Goal: Task Accomplishment & Management: Use online tool/utility

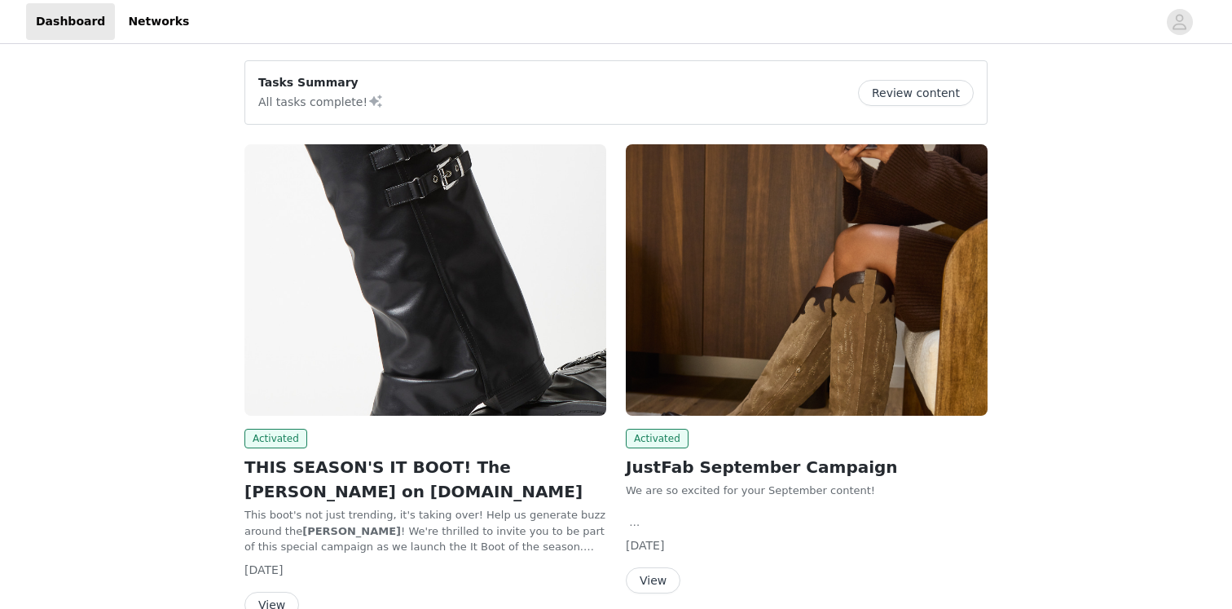
click at [540, 245] on img at bounding box center [425, 279] width 362 height 271
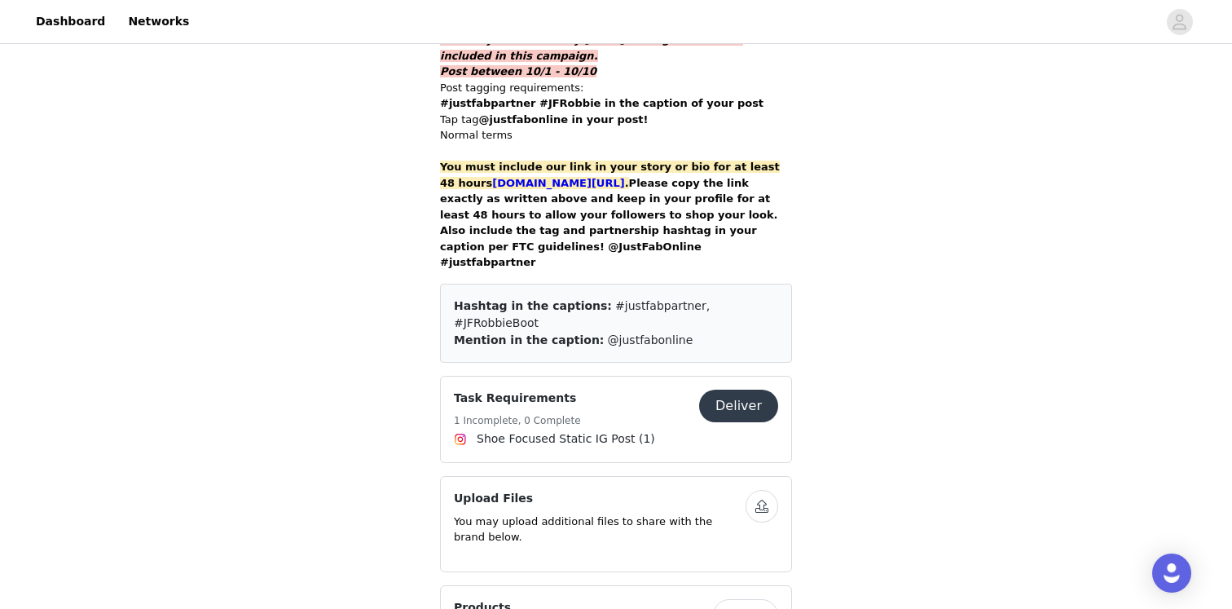
scroll to position [1194, 0]
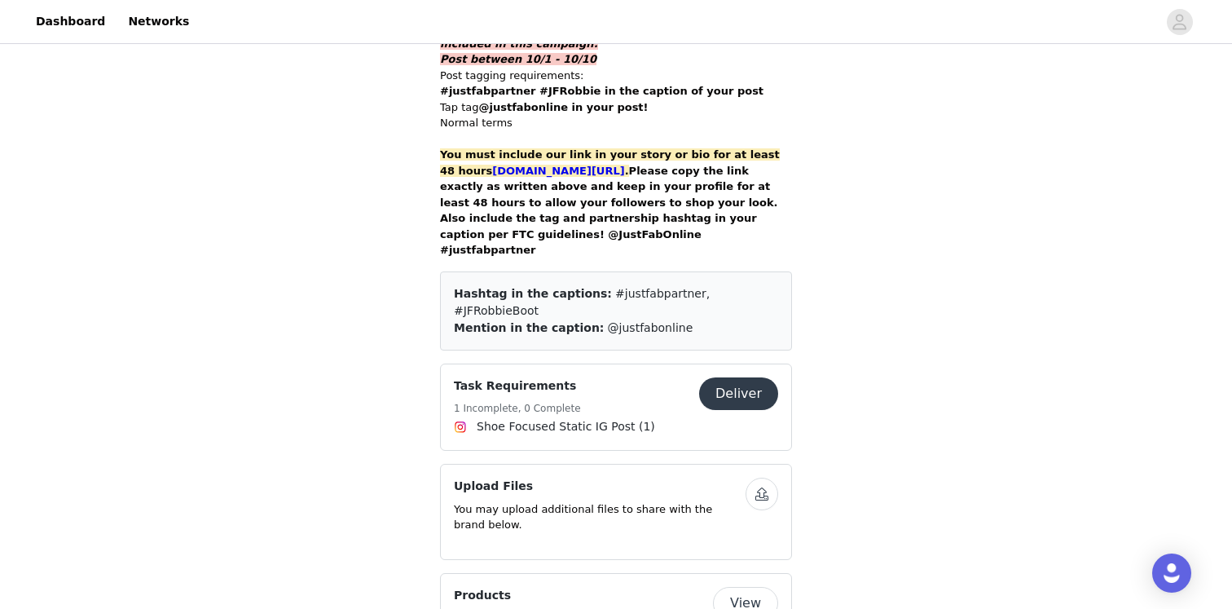
click at [727, 377] on button "Deliver" at bounding box center [738, 393] width 79 height 33
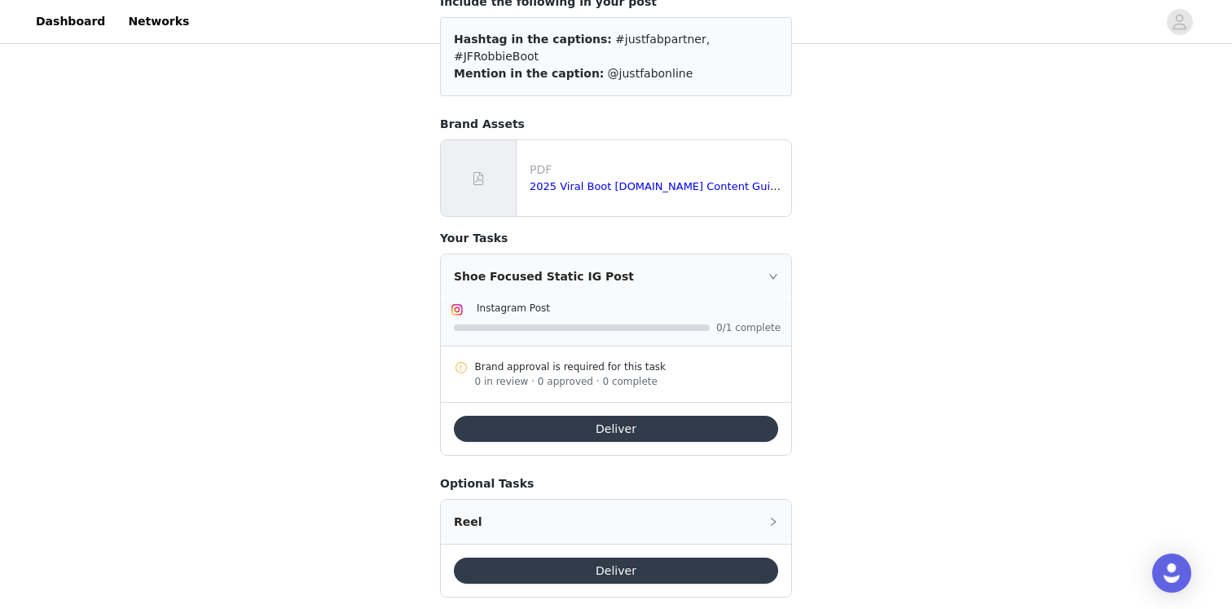
scroll to position [187, 0]
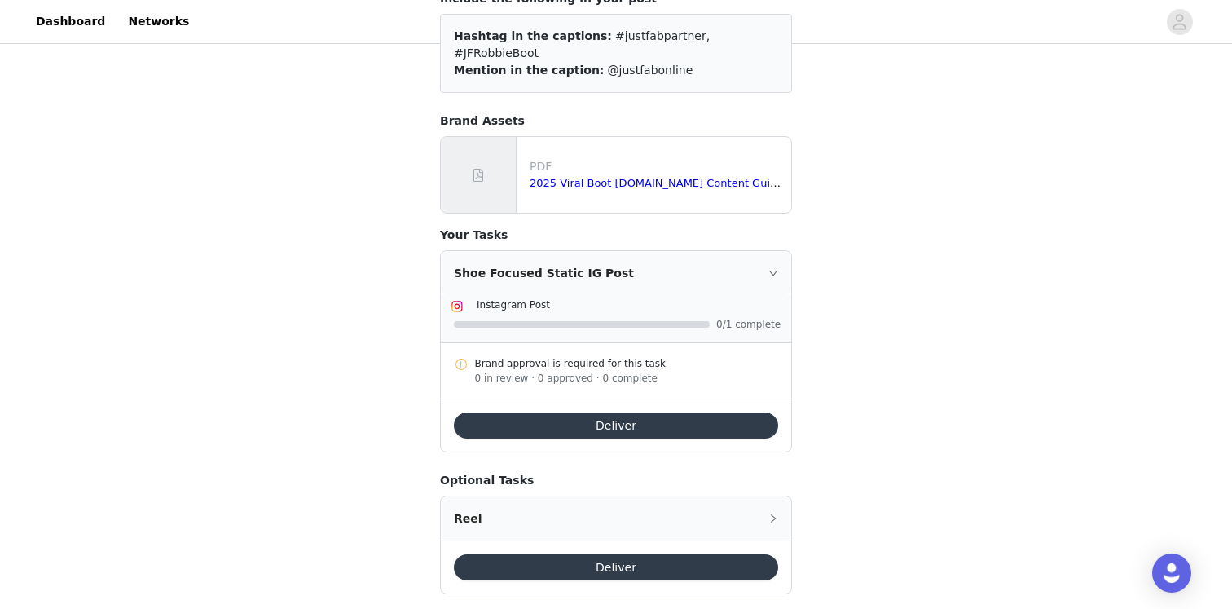
click at [512, 412] on button "Deliver" at bounding box center [616, 425] width 324 height 26
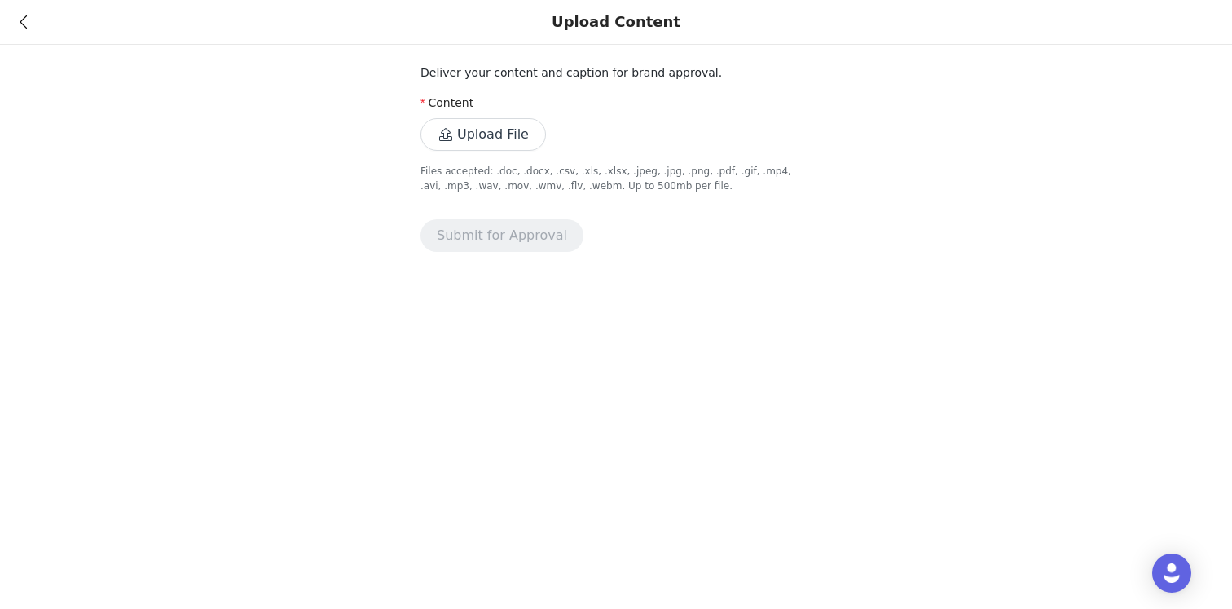
click at [467, 141] on button "Upload File" at bounding box center [482, 134] width 125 height 33
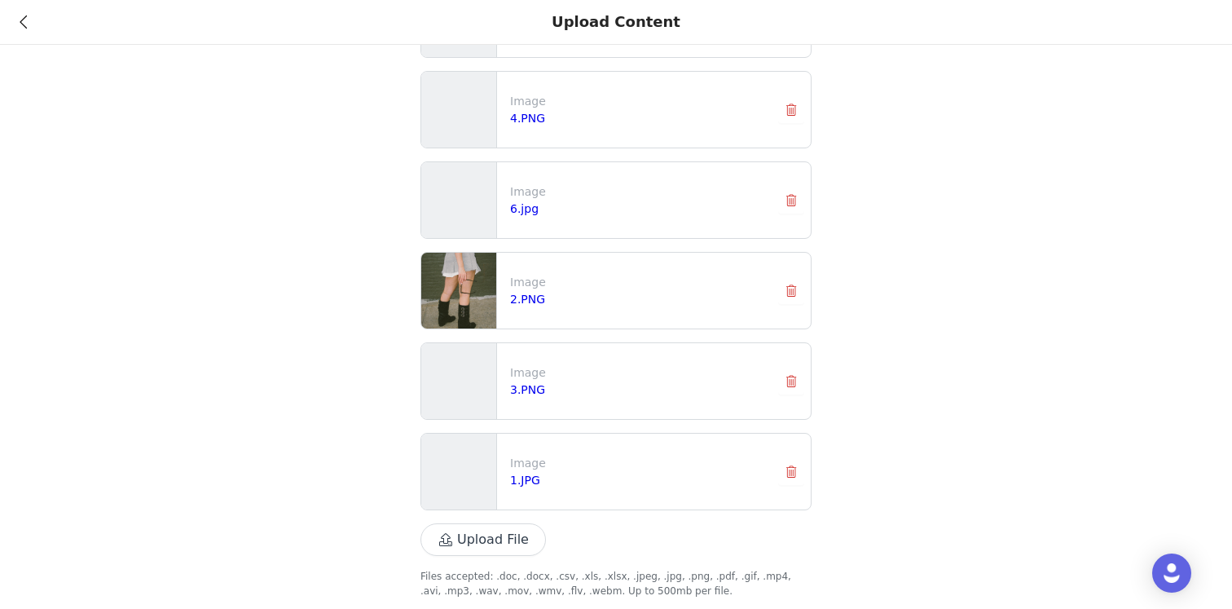
scroll to position [205, 0]
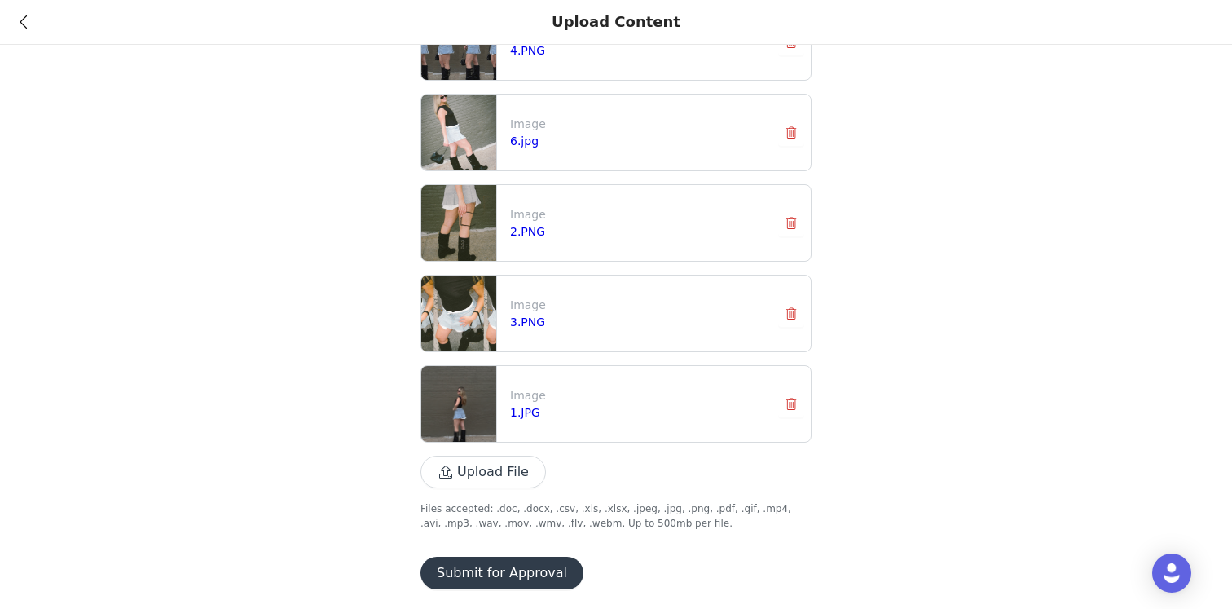
click at [533, 577] on button "Submit for Approval" at bounding box center [501, 572] width 163 height 33
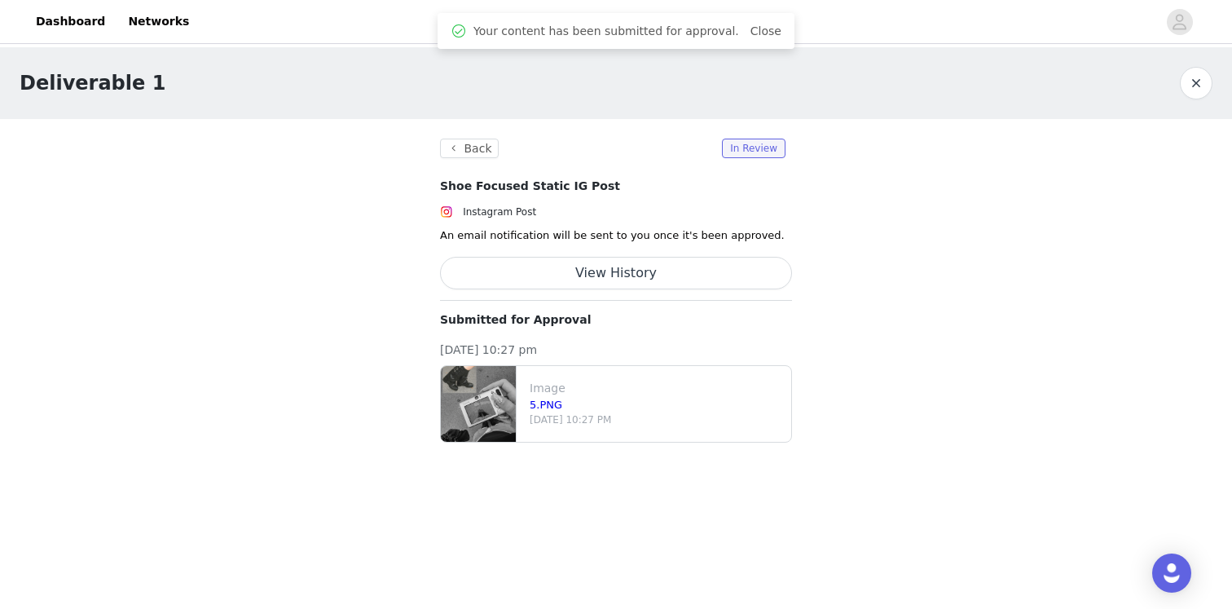
click at [329, 335] on div "Deliverable 1 Back In Review Shoe Focused Static IG Post Instagram Post An emai…" at bounding box center [616, 254] width 1232 height 415
click at [380, 308] on div "Deliverable 1 Back In Review Shoe Focused Static IG Post Instagram Post An emai…" at bounding box center [616, 254] width 1232 height 415
click at [462, 147] on button "Back" at bounding box center [469, 149] width 59 height 20
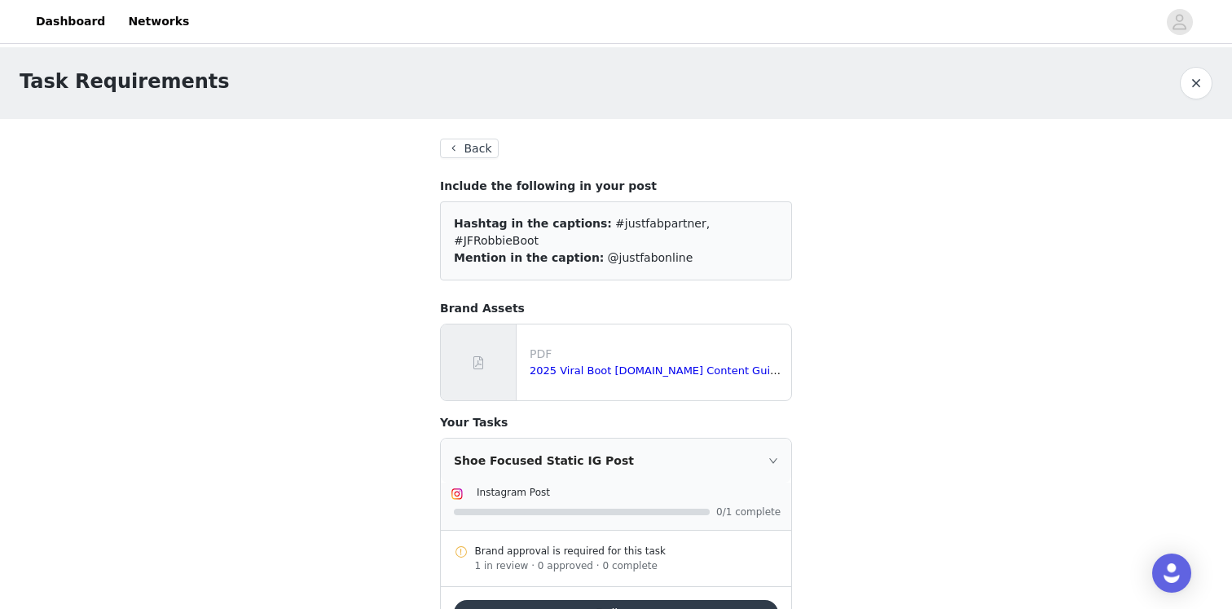
click at [479, 143] on button "Back" at bounding box center [469, 149] width 59 height 20
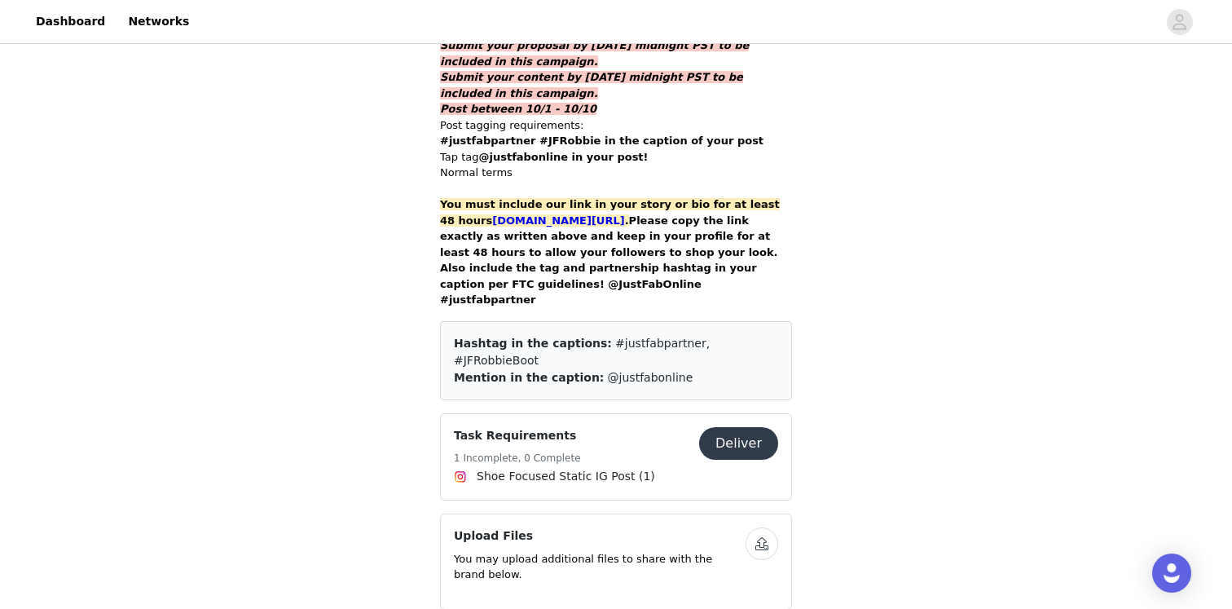
scroll to position [1164, 0]
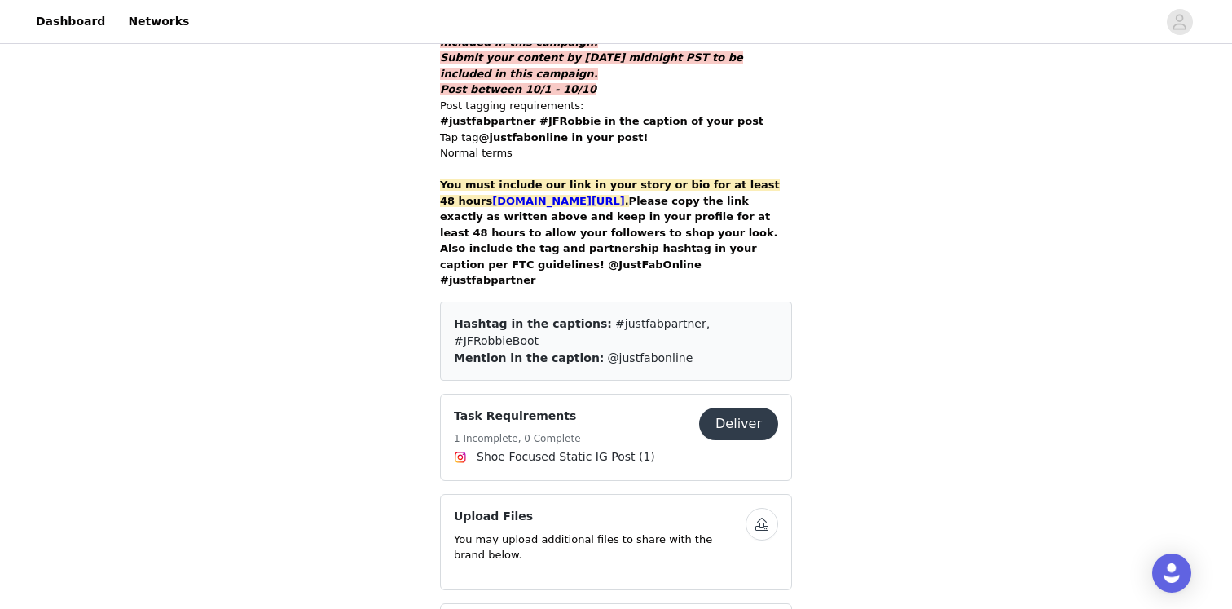
click at [706, 407] on button "Deliver" at bounding box center [738, 423] width 79 height 33
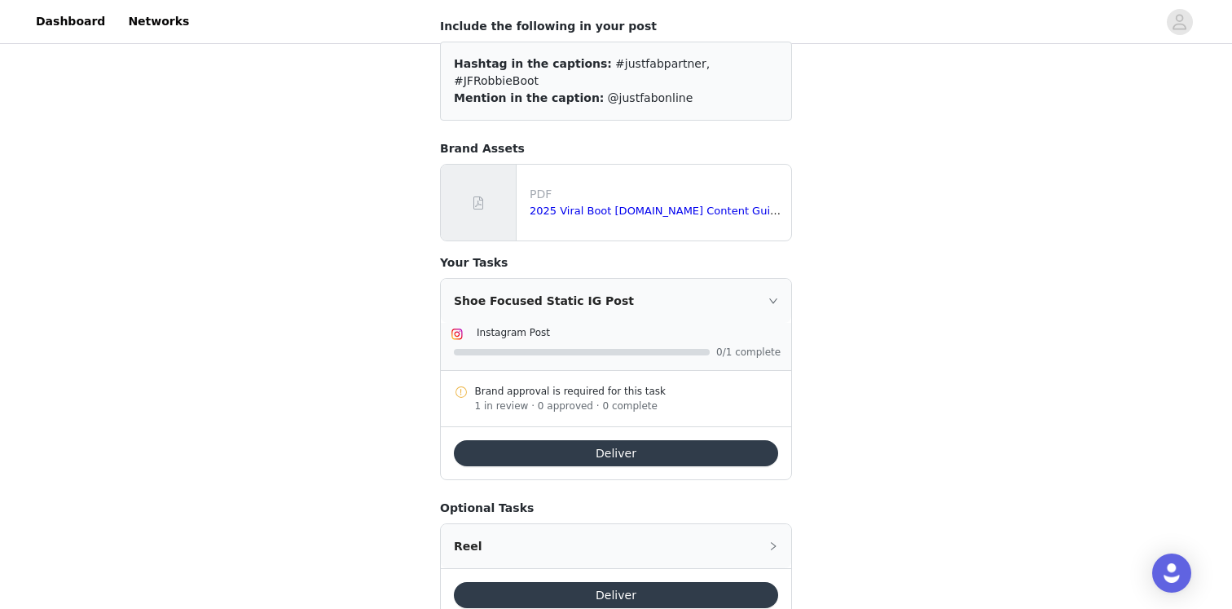
scroll to position [174, 0]
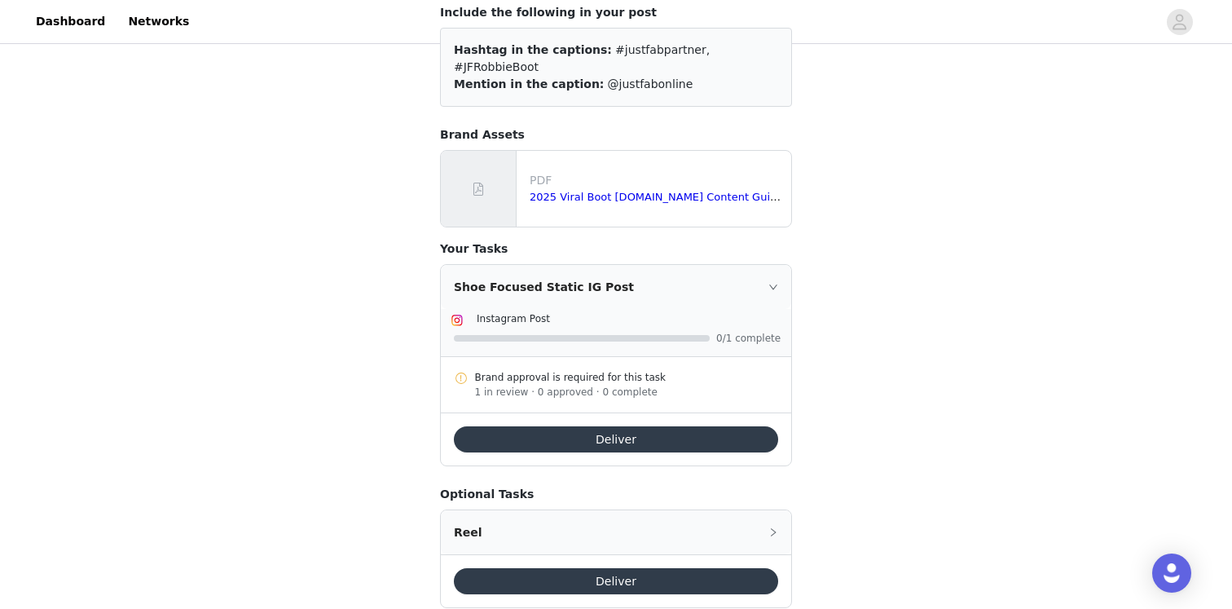
click at [528, 426] on button "Deliver" at bounding box center [616, 439] width 324 height 26
